Goal: Check status

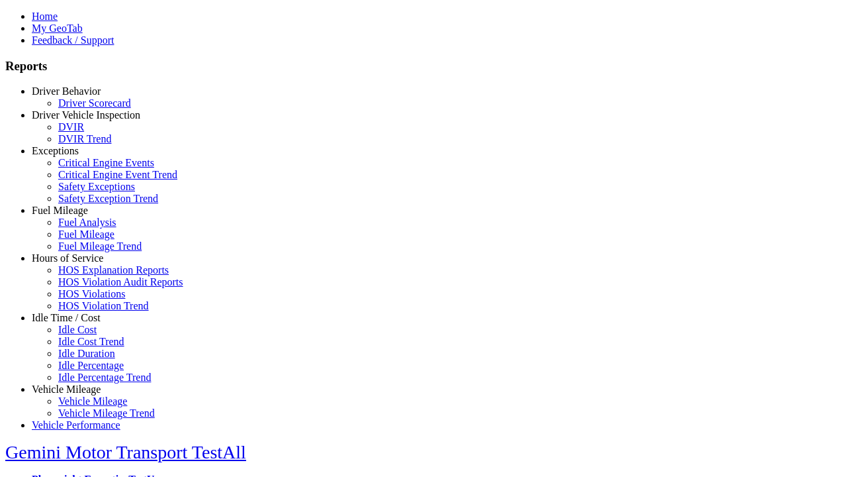
click at [76, 156] on link "Exceptions" at bounding box center [55, 150] width 47 height 11
click at [86, 204] on link "Safety Exception Trend" at bounding box center [108, 198] width 100 height 11
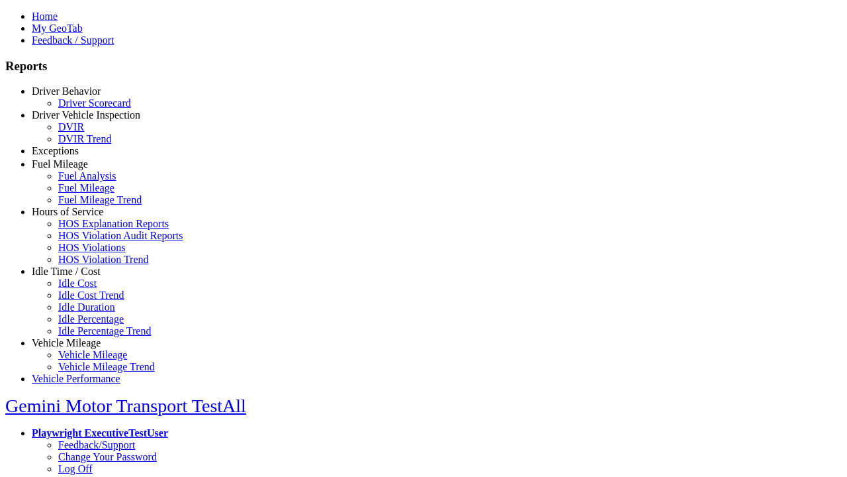
select select "**"
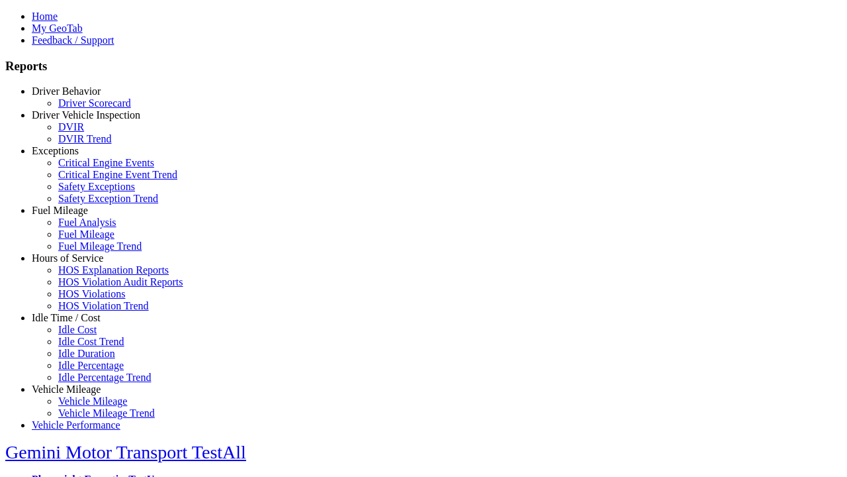
type input "*********"
